Goal: Answer question/provide support: Share knowledge or assist other users

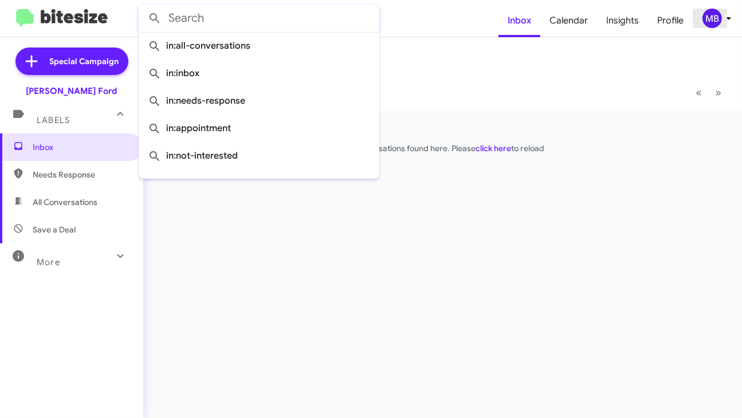
click at [711, 18] on div "MB" at bounding box center [711, 18] width 19 height 19
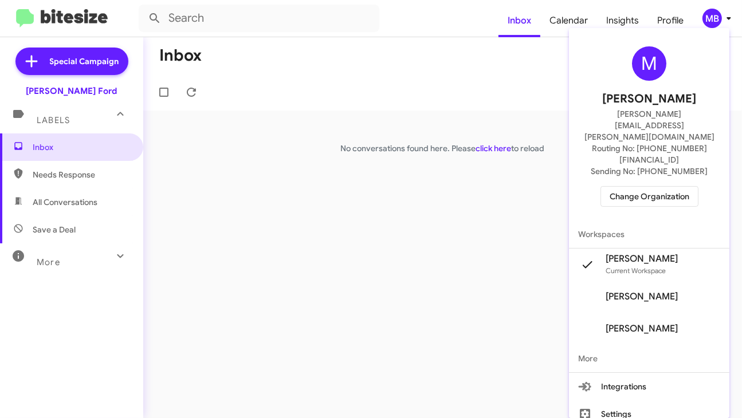
click at [656, 187] on span "Change Organization" at bounding box center [649, 196] width 80 height 19
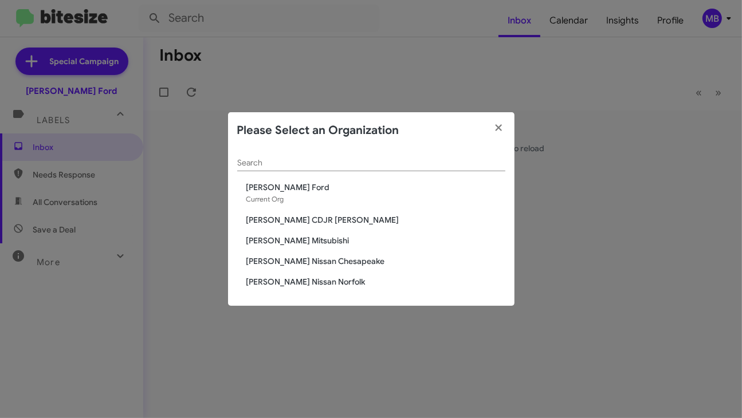
click at [295, 186] on span "[PERSON_NAME] Ford" at bounding box center [375, 187] width 259 height 11
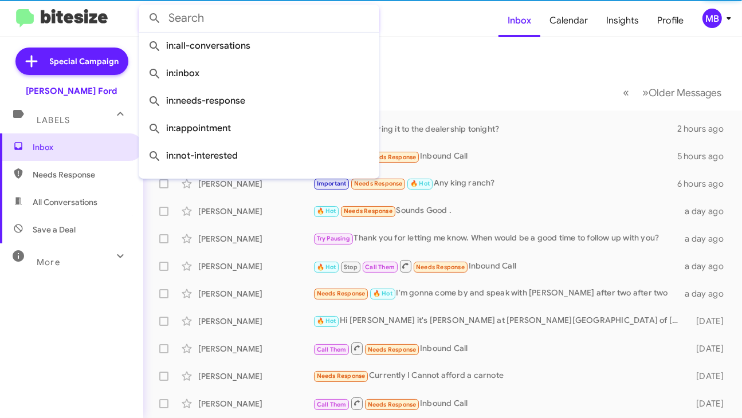
click at [258, 21] on input "text" at bounding box center [259, 18] width 241 height 27
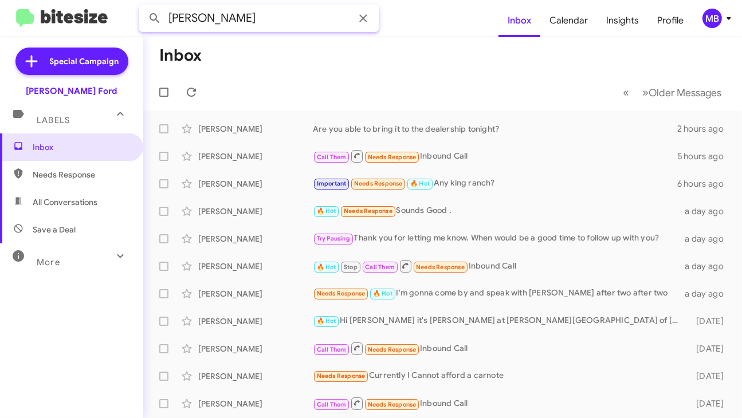
type input "gloria"
click at [143, 7] on button at bounding box center [154, 18] width 23 height 23
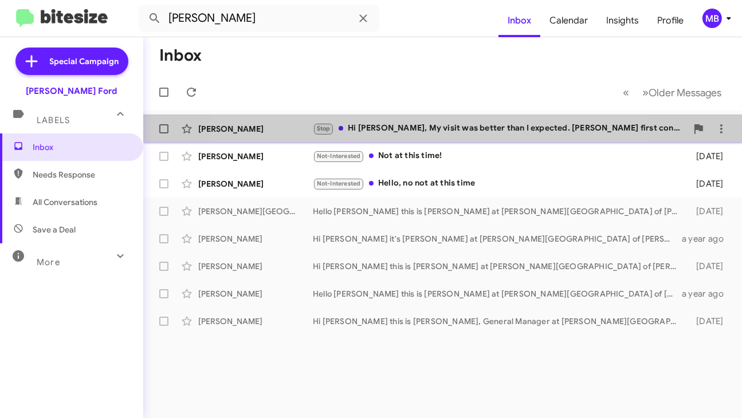
click at [404, 127] on div "Stop Hi David, My visit was better than I expected. Joe first concern was to sh…" at bounding box center [500, 128] width 374 height 13
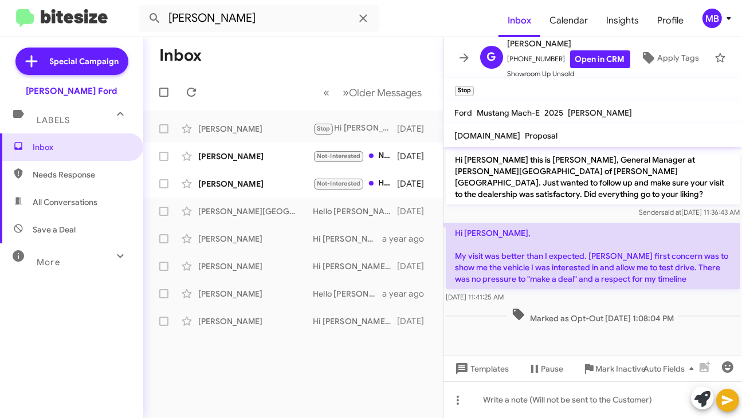
click at [711, 18] on div "MB" at bounding box center [711, 18] width 19 height 19
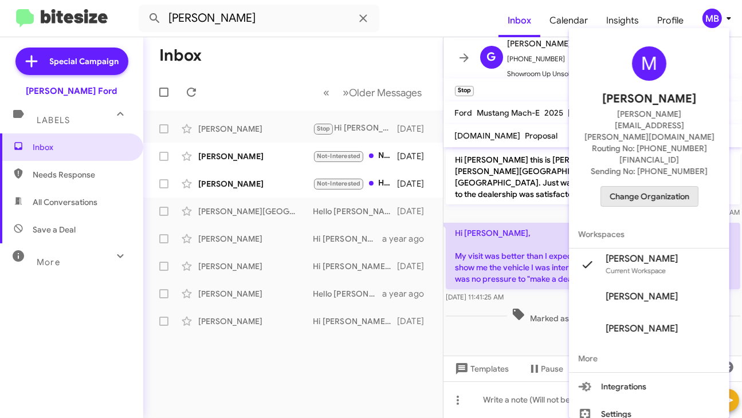
click at [628, 187] on span "Change Organization" at bounding box center [649, 196] width 80 height 19
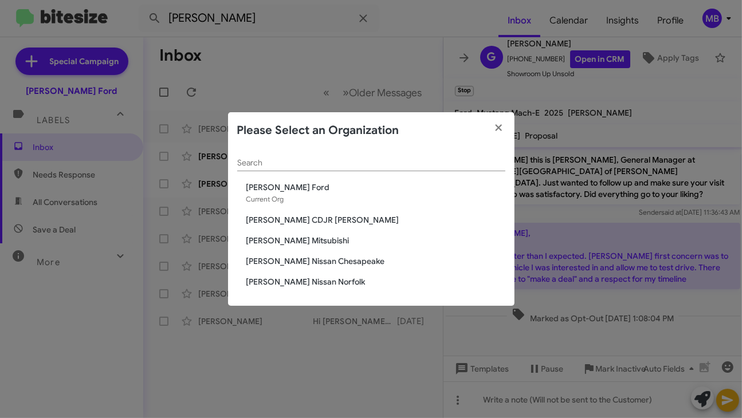
click at [286, 276] on span "Banister Nissan Norfolk" at bounding box center [375, 281] width 259 height 11
